Goal: Download file/media

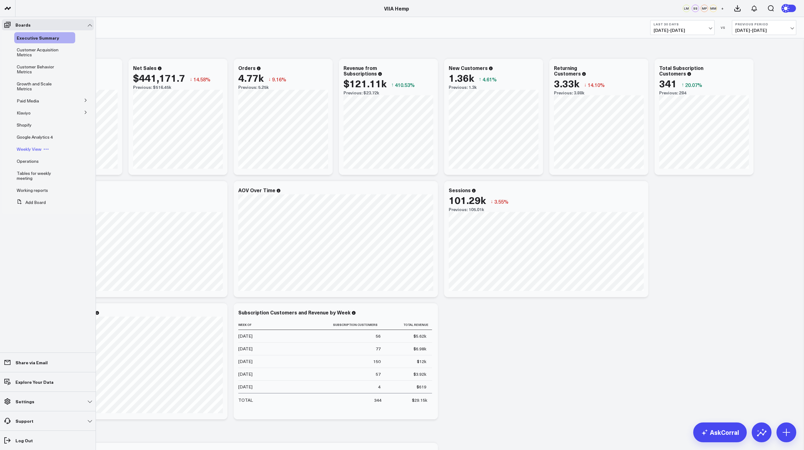
click at [29, 150] on span "Weekly View" at bounding box center [29, 149] width 25 height 6
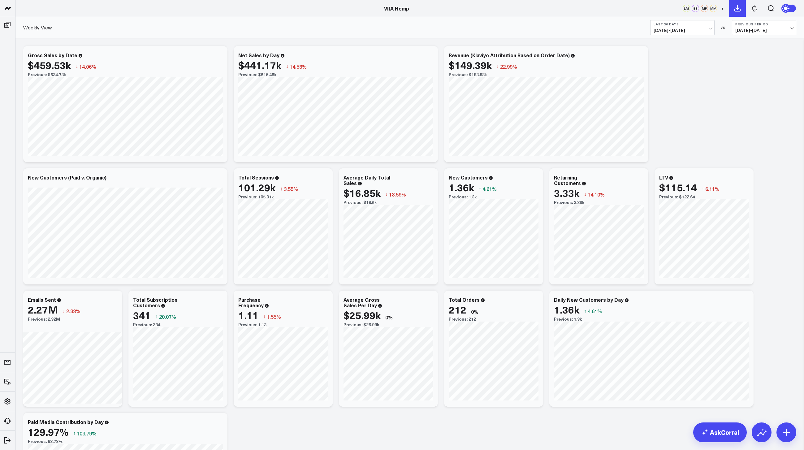
click at [737, 8] on use at bounding box center [737, 9] width 6 height 6
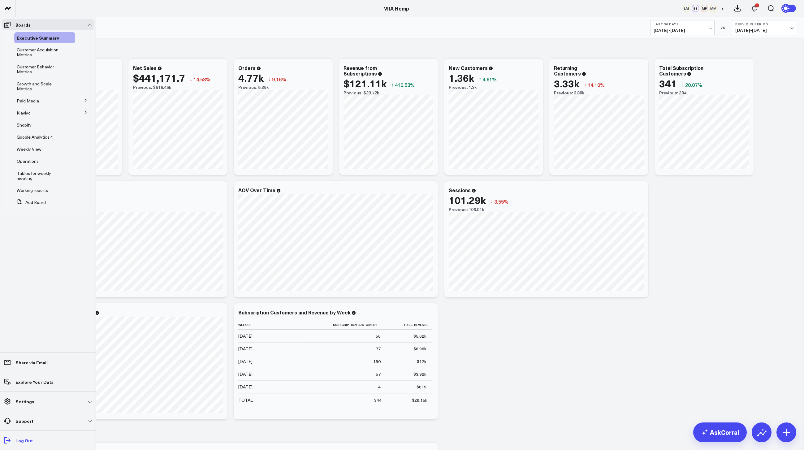
click at [6, 442] on icon at bounding box center [7, 440] width 7 height 7
